Goal: Task Accomplishment & Management: Manage account settings

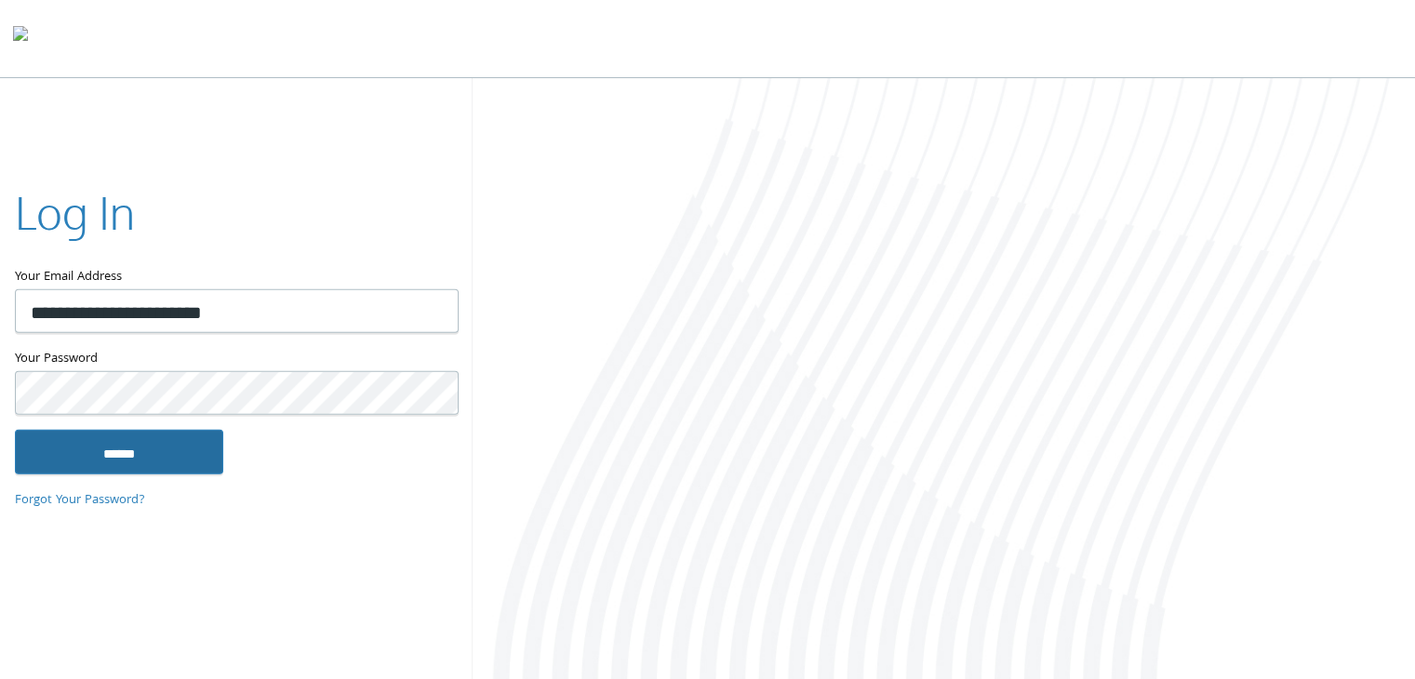
click at [158, 457] on input "******" at bounding box center [119, 451] width 208 height 45
type input "**********"
click at [102, 433] on input "******" at bounding box center [119, 451] width 208 height 45
